Goal: Navigation & Orientation: Find specific page/section

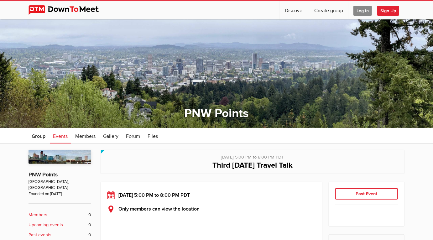
click at [360, 8] on span "Log In" at bounding box center [362, 11] width 18 height 10
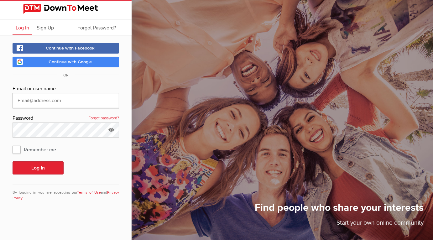
type input "tejbirsodhan@gmail.com"
click at [35, 167] on button "Log In" at bounding box center [38, 167] width 51 height 13
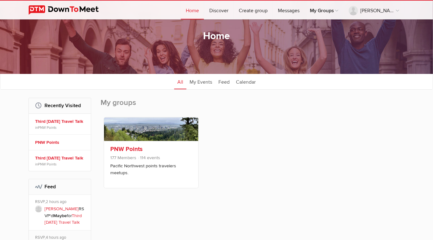
scroll to position [27, 0]
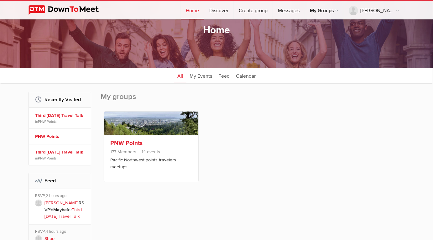
click at [135, 129] on link at bounding box center [151, 123] width 94 height 23
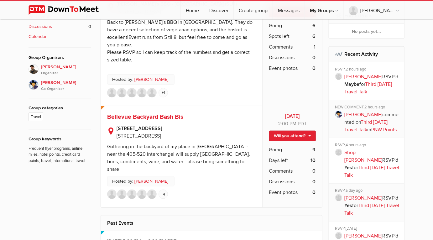
scroll to position [221, 0]
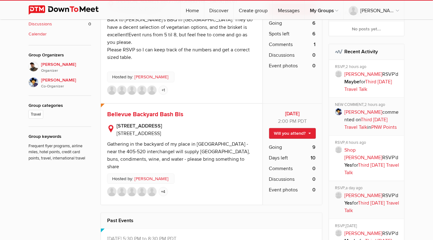
click at [379, 120] on link "Third Tuesday Travel Talk" at bounding box center [366, 124] width 43 height 14
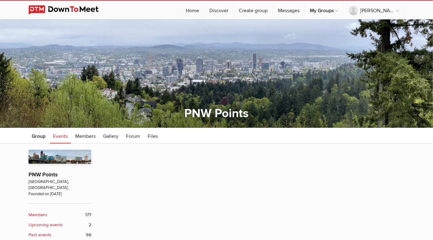
scroll to position [82, 0]
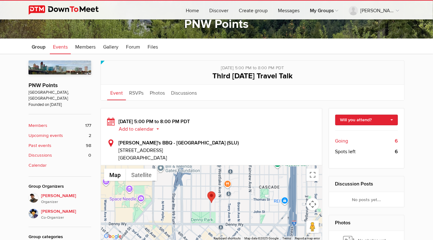
scroll to position [45, 0]
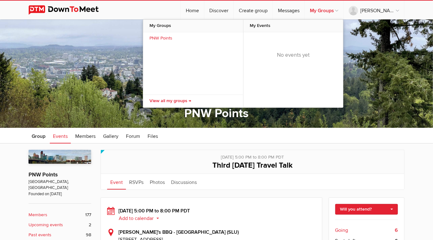
click at [343, 12] on link "My Groups" at bounding box center [324, 10] width 39 height 19
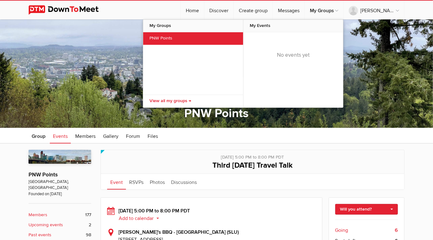
click at [196, 40] on link "PNW Points" at bounding box center [193, 38] width 100 height 13
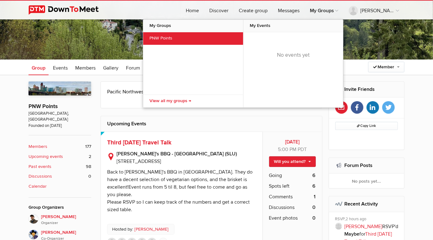
scroll to position [75, 0]
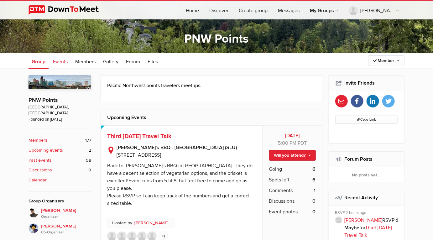
click at [60, 65] on link "Events" at bounding box center [60, 61] width 21 height 16
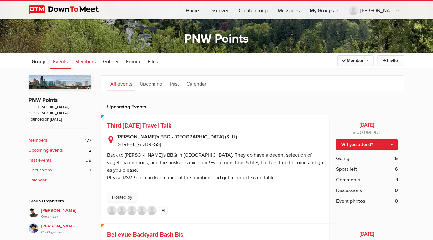
click at [81, 60] on span "Members" at bounding box center [85, 62] width 20 height 6
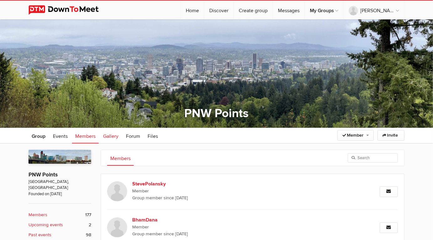
click at [116, 142] on link "Gallery" at bounding box center [111, 136] width 22 height 16
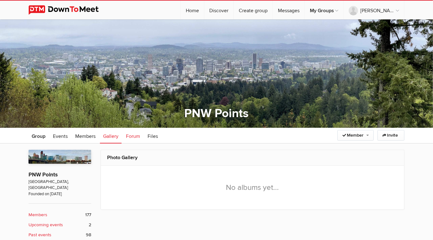
click at [130, 130] on link "Forum" at bounding box center [133, 136] width 20 height 16
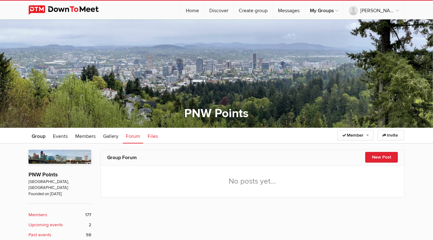
click at [155, 138] on span "Files" at bounding box center [153, 136] width 10 height 6
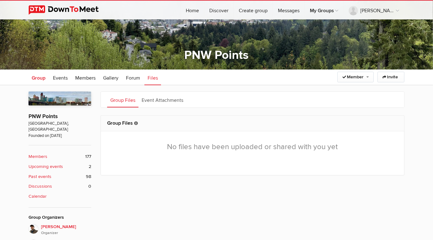
scroll to position [60, 0]
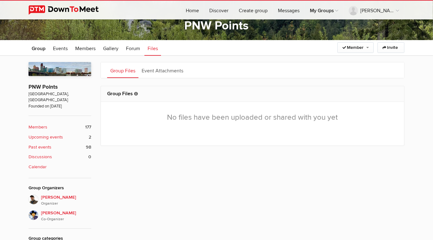
click at [48, 154] on b "Discussions" at bounding box center [40, 157] width 23 height 7
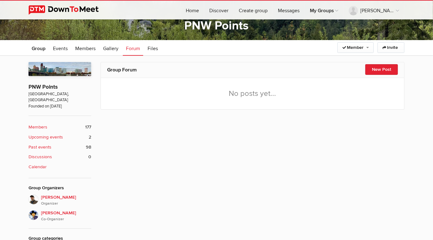
scroll to position [128, 0]
